Goal: Use online tool/utility: Use online tool/utility

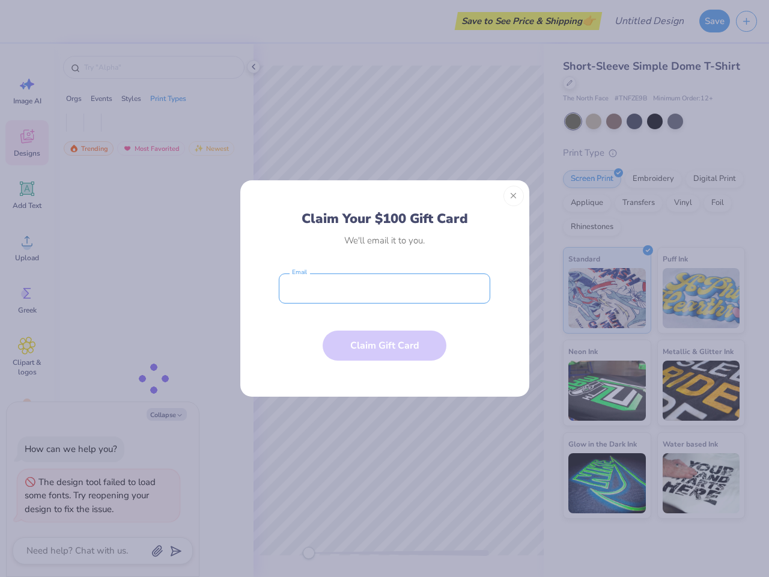
type textarea "x"
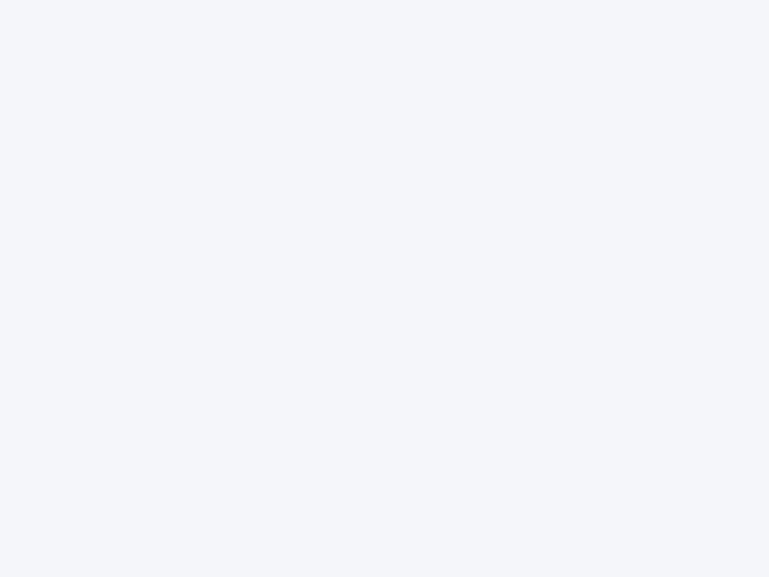
click at [385, 288] on div at bounding box center [384, 288] width 769 height 577
